Goal: Find specific page/section: Find specific page/section

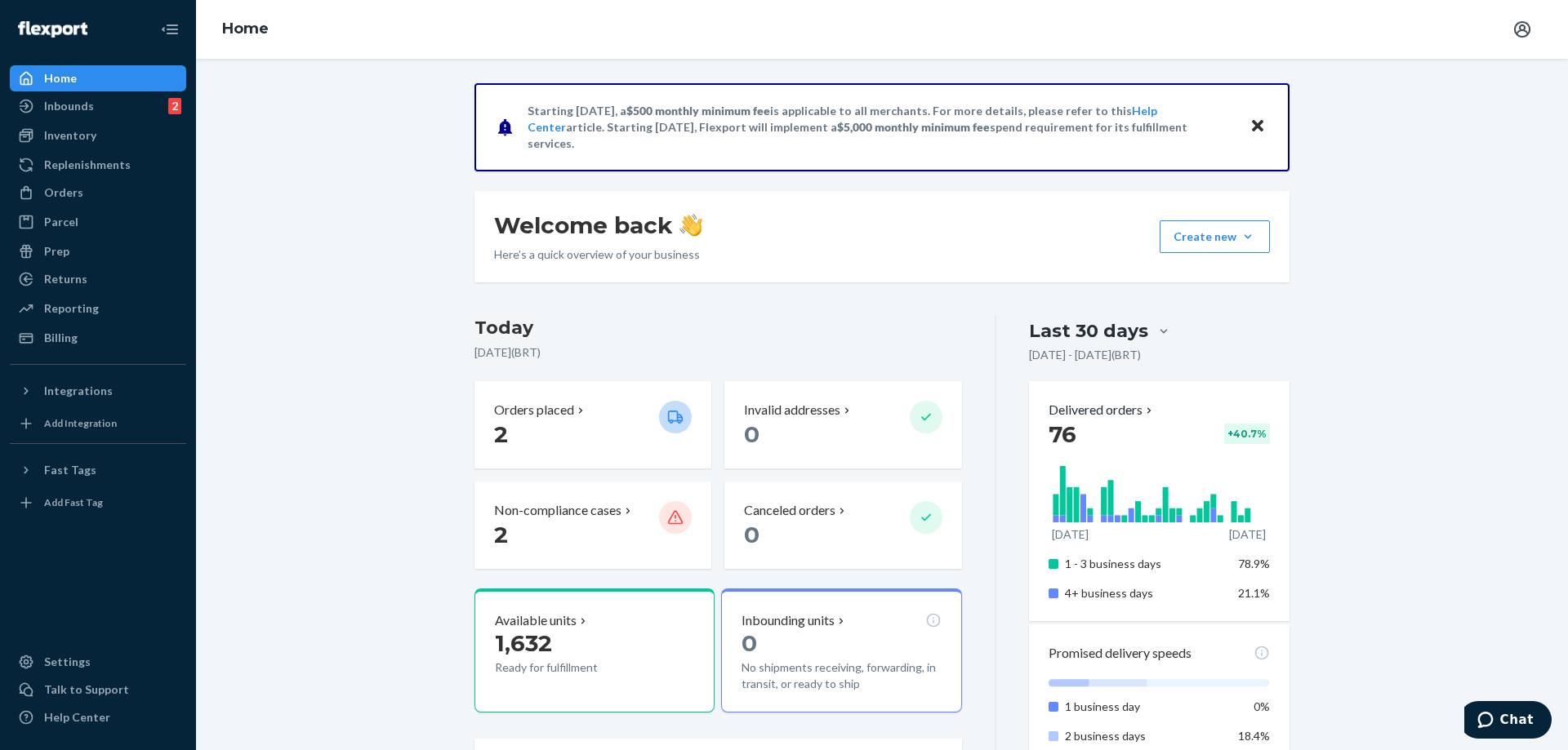
drag, startPoint x: 153, startPoint y: 131, endPoint x: 189, endPoint y: 125, distance: 36.5
click at [153, 131] on div "Inventory" at bounding box center [98, 135] width 173 height 22
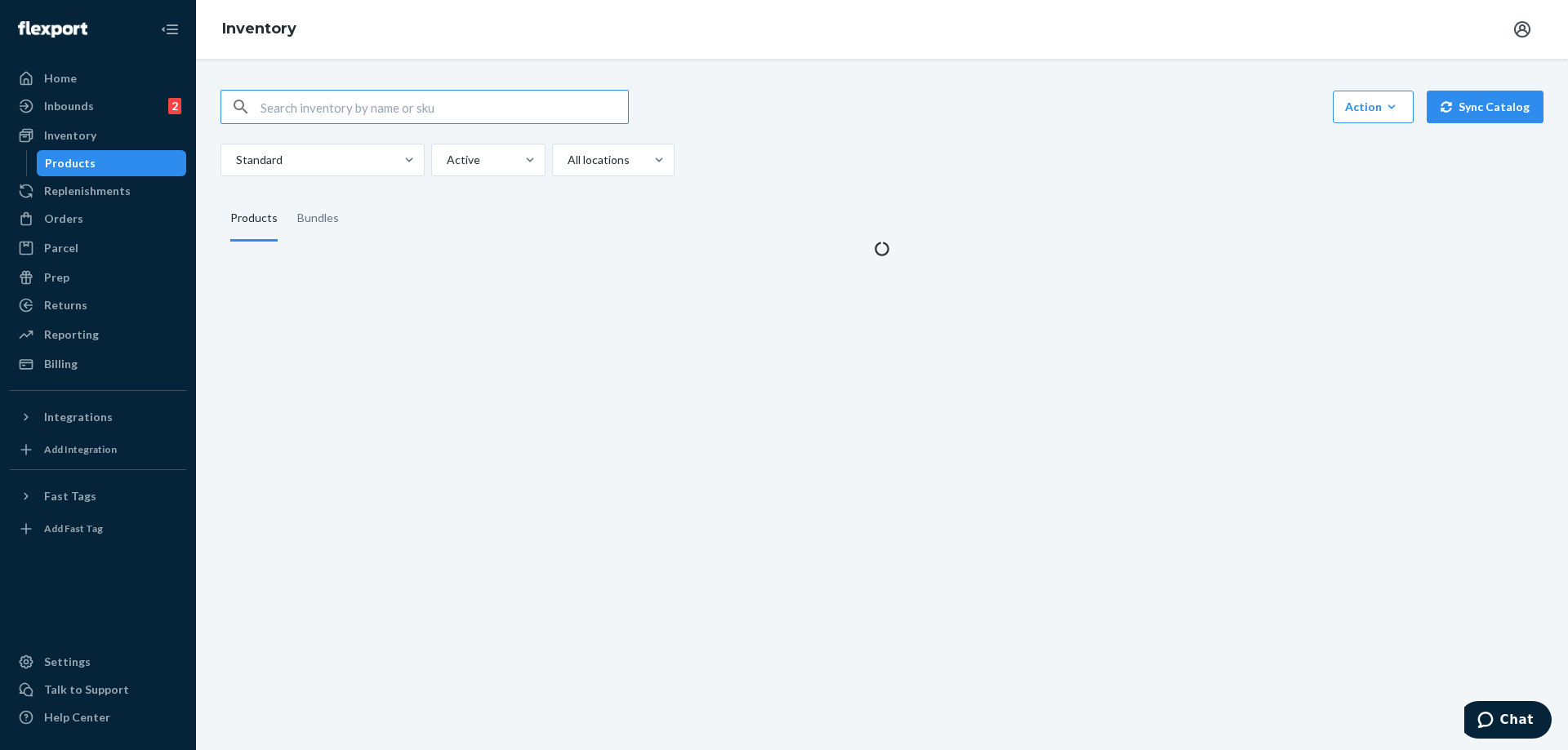
click at [439, 106] on input "text" at bounding box center [444, 107] width 367 height 32
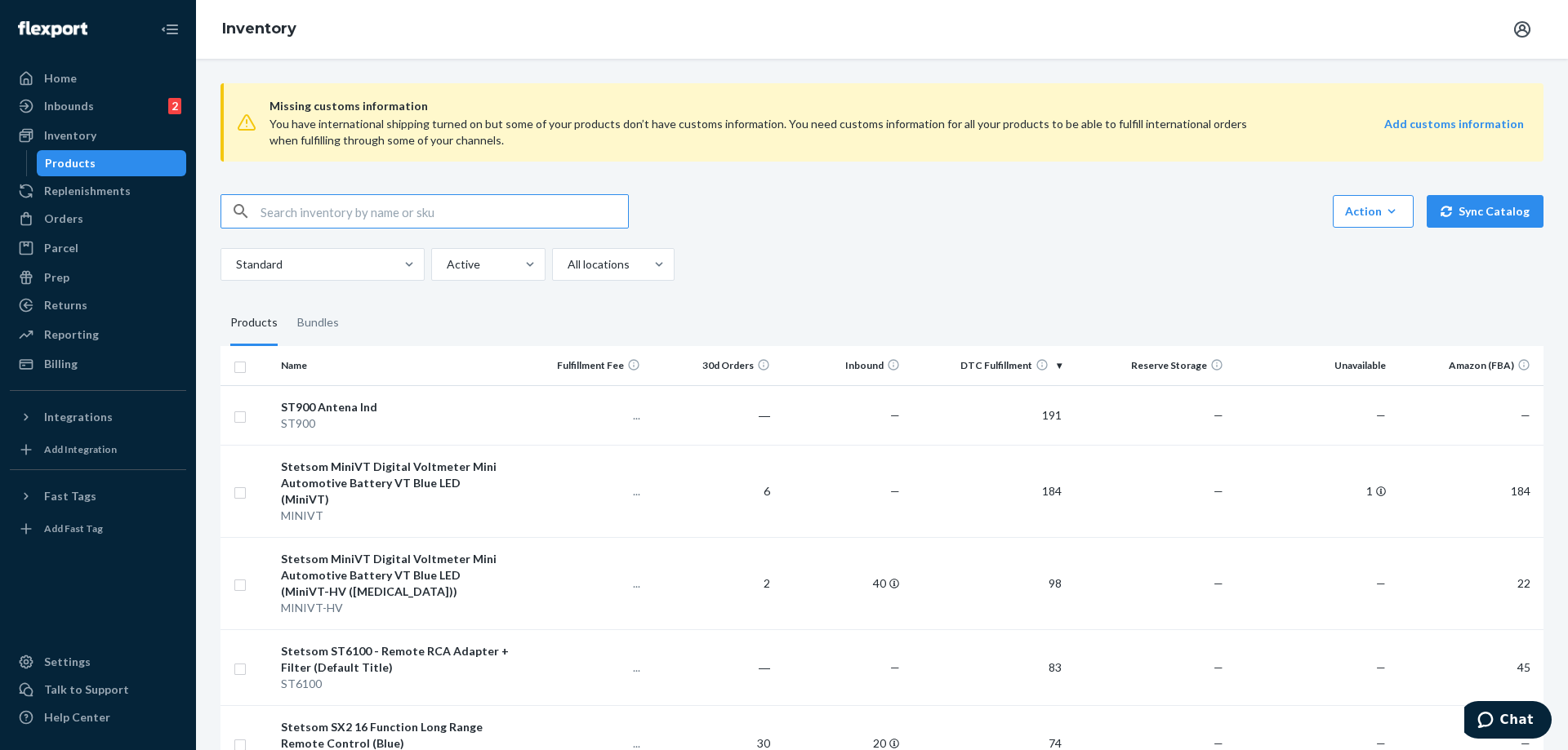
drag, startPoint x: 351, startPoint y: 208, endPoint x: 309, endPoint y: 212, distance: 42.2
click at [350, 208] on input "text" at bounding box center [444, 211] width 367 height 32
click at [307, 213] on input "text" at bounding box center [444, 211] width 367 height 32
click at [296, 213] on input "text" at bounding box center [444, 211] width 367 height 32
click at [264, 212] on input "text" at bounding box center [444, 211] width 367 height 32
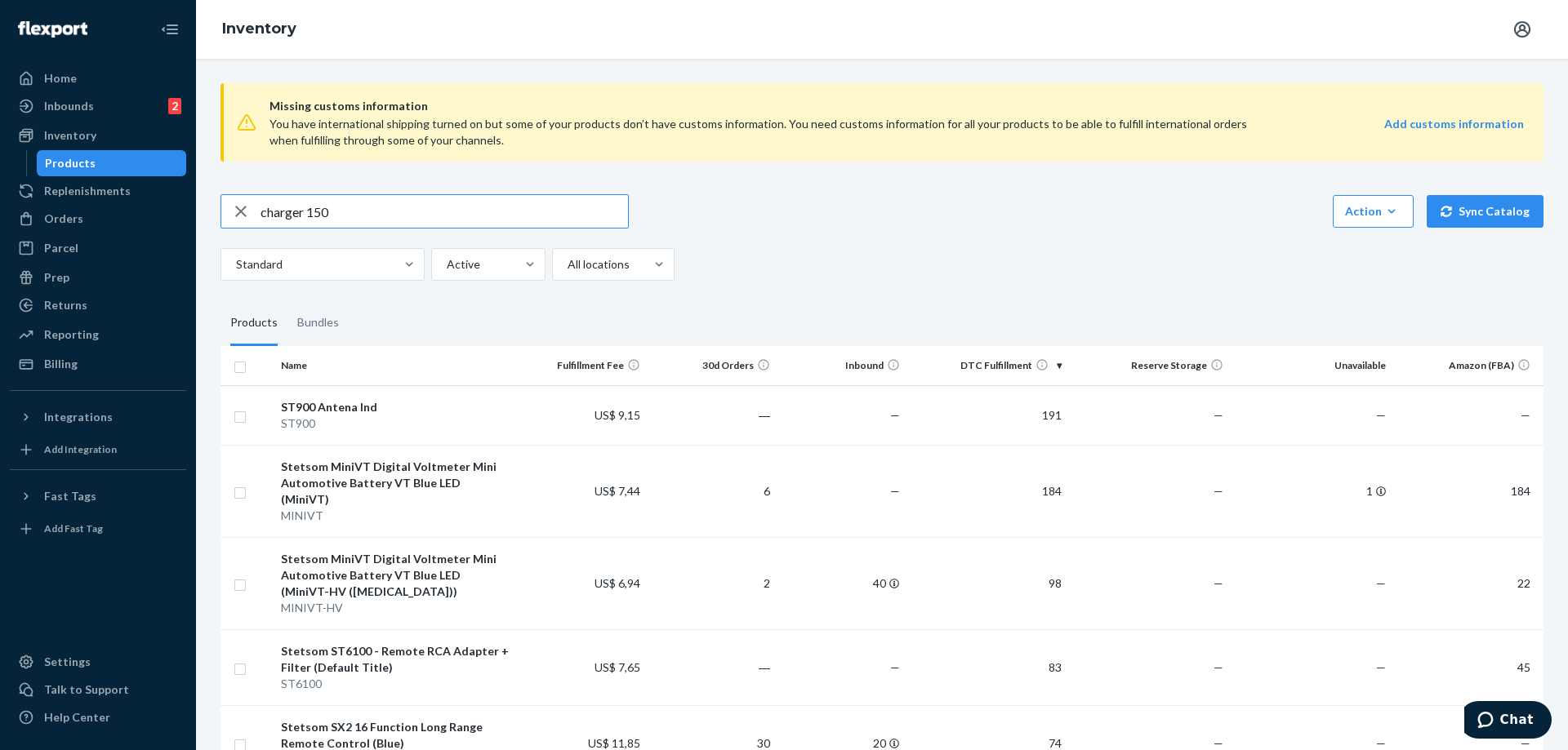
type input "charger 150"
